Goal: Information Seeking & Learning: Check status

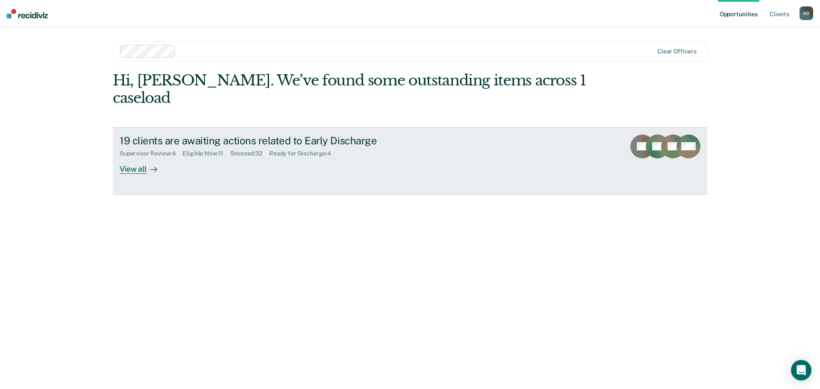
click at [134, 157] on div "View all" at bounding box center [144, 165] width 48 height 17
